Goal: Find specific page/section: Find specific page/section

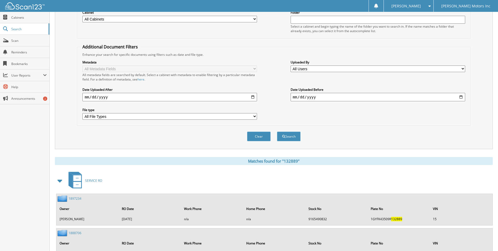
scroll to position [36, 0]
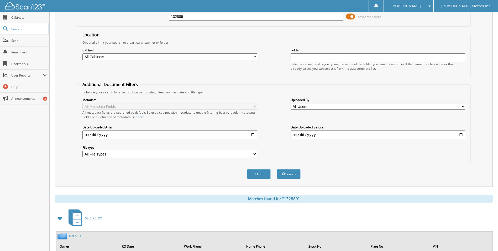
drag, startPoint x: 189, startPoint y: 19, endPoint x: 143, endPoint y: 29, distance: 46.5
click at [143, 29] on form "Search Term Searches all cabinets, folders, files, metadata, and keywords 13288…" at bounding box center [274, 91] width 394 height 188
type input "[PERSON_NAME]"
click at [277, 169] on button "Search" at bounding box center [289, 174] width 24 height 10
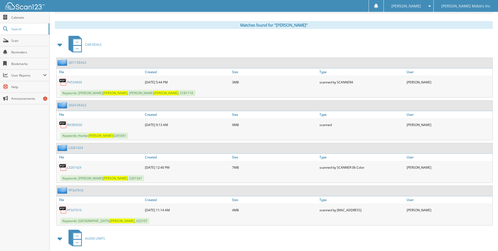
scroll to position [236, 0]
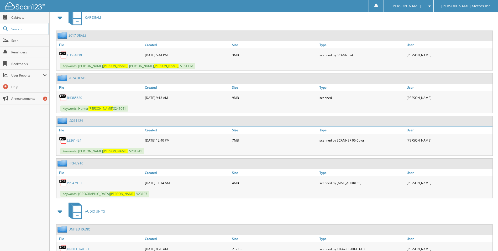
click at [78, 55] on link "FH534839" at bounding box center [74, 55] width 15 height 4
